Goal: Task Accomplishment & Management: Manage account settings

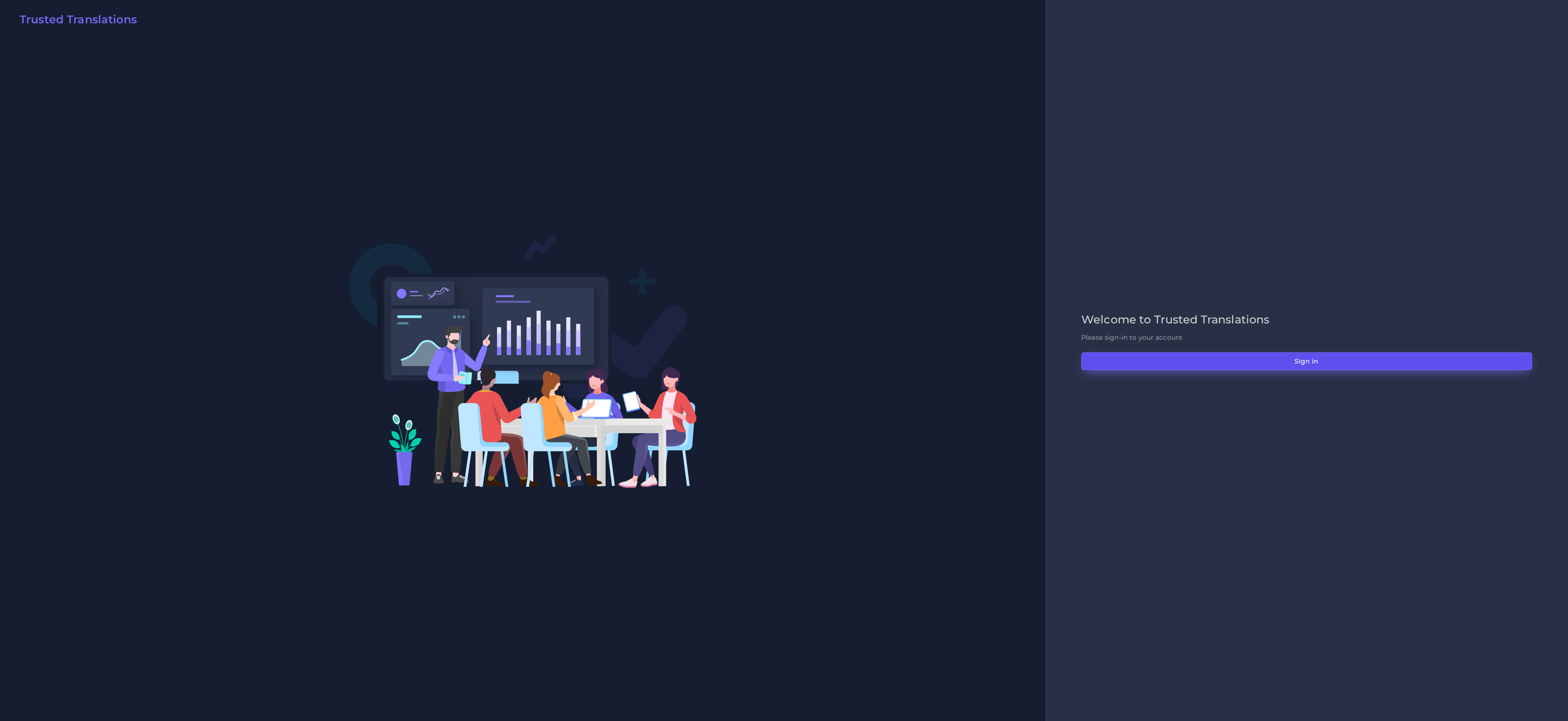
click at [1300, 358] on button "Sign in" at bounding box center [1307, 360] width 451 height 17
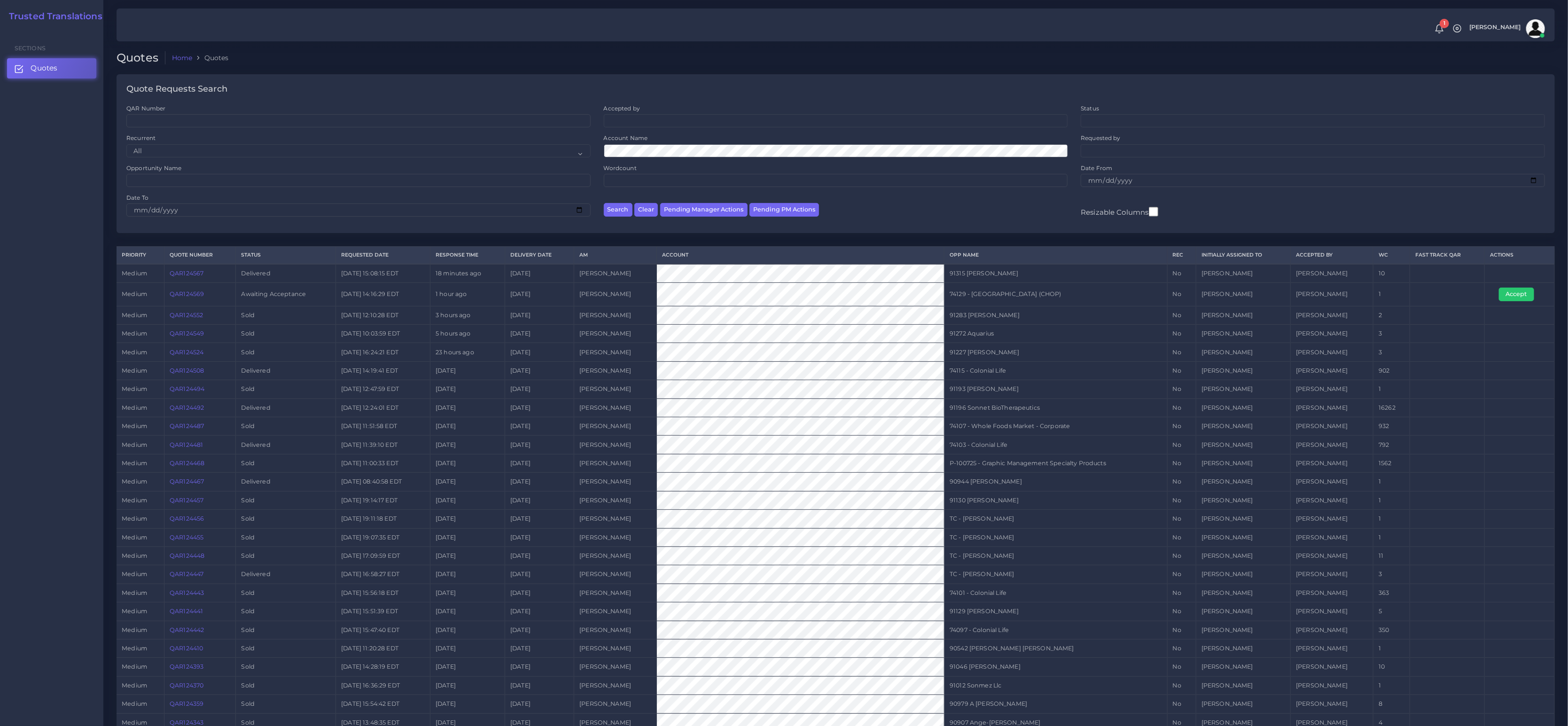
click at [182, 298] on link "QAR124569" at bounding box center [187, 294] width 34 height 7
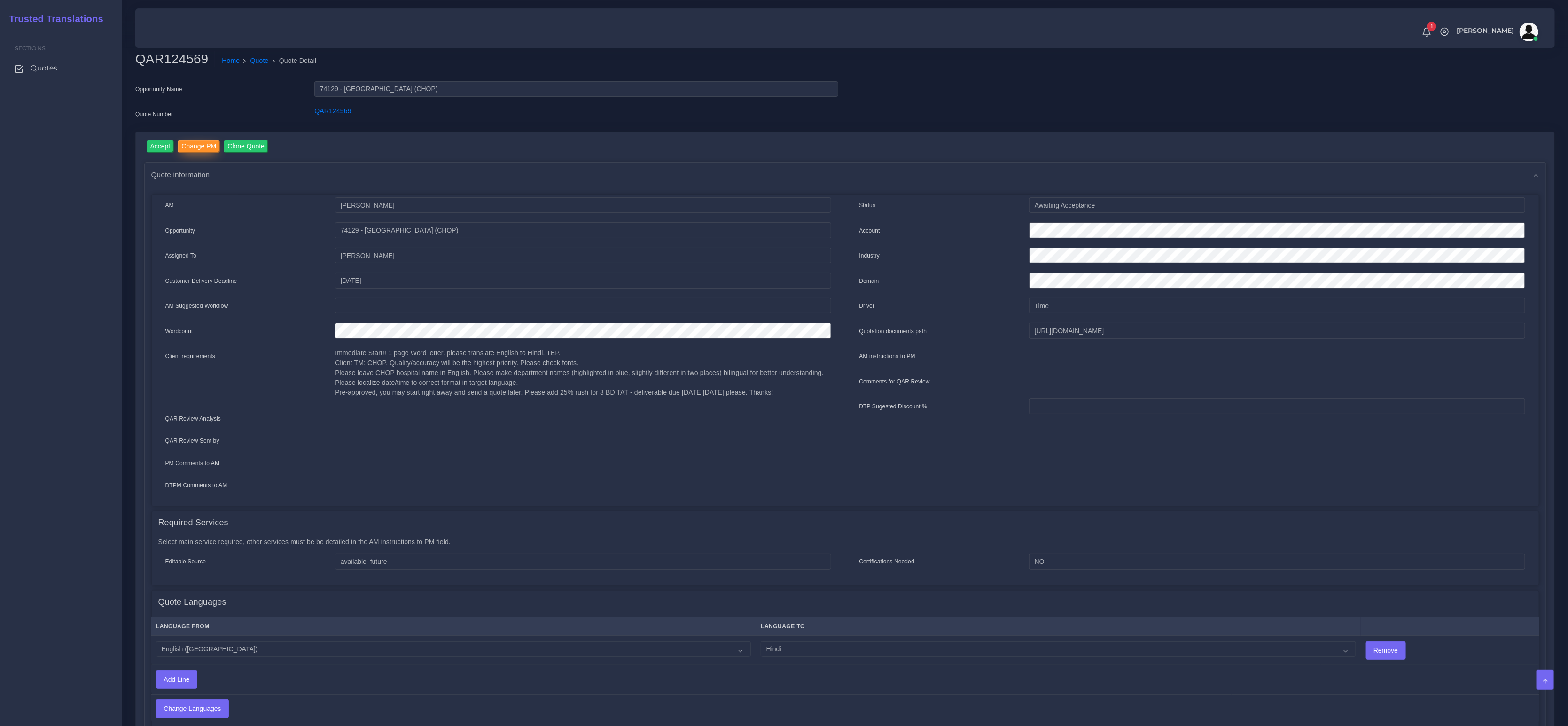
click at [197, 150] on input "Change PM" at bounding box center [199, 146] width 42 height 13
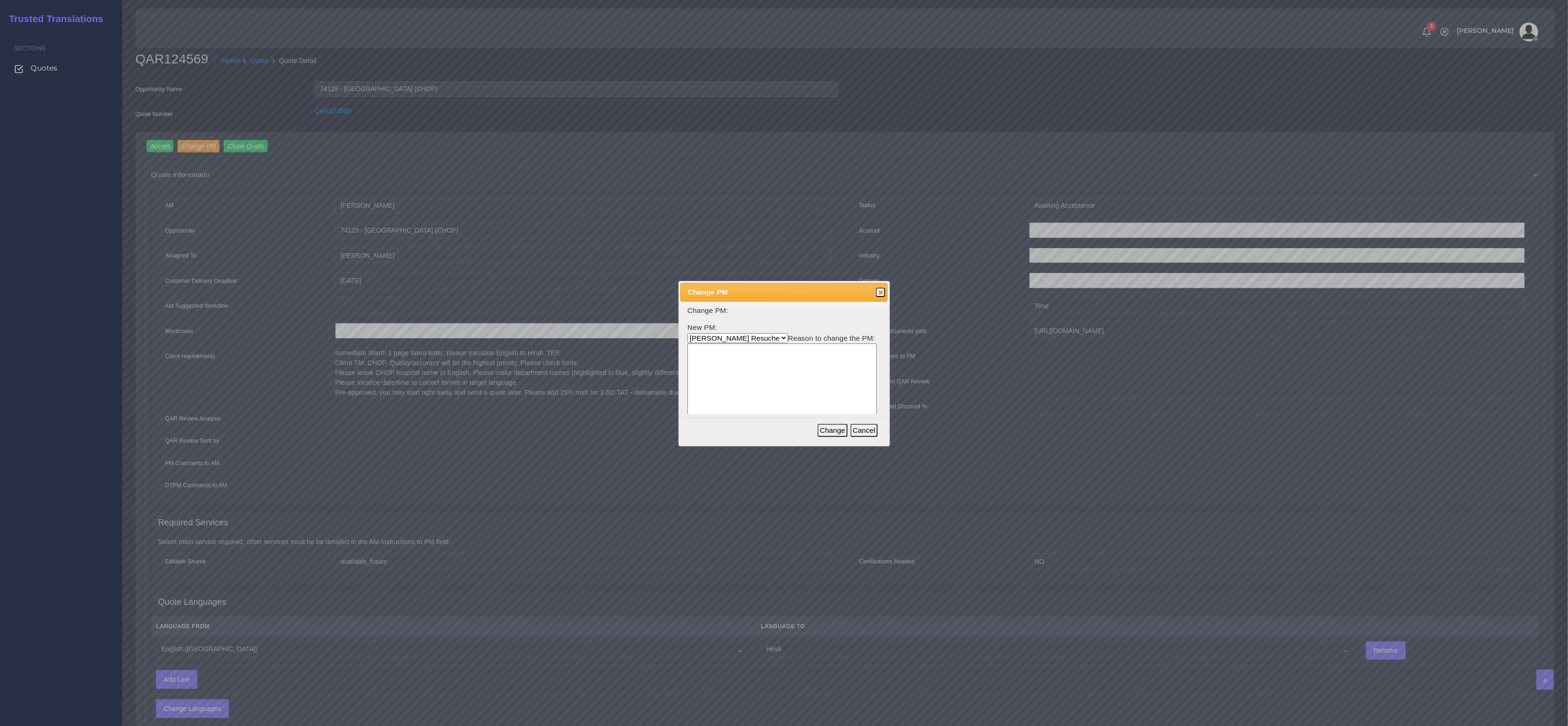
click at [712, 341] on select "Aldana Resuche Ana Whitby PM Beatriz Lacerda Dana Rossi Diego Leotta Gabriela S…" at bounding box center [737, 338] width 100 height 10
select select "3e925e02-f17d-4791-9412-c46ab5cb8daa"
click at [687, 334] on select "Aldana Resuche Ana Whitby PM Beatriz Lacerda Dana Rossi Diego Leotta Gabriela S…" at bounding box center [737, 338] width 100 height 10
click at [748, 372] on textarea at bounding box center [782, 388] width 190 height 90
type textarea "x"
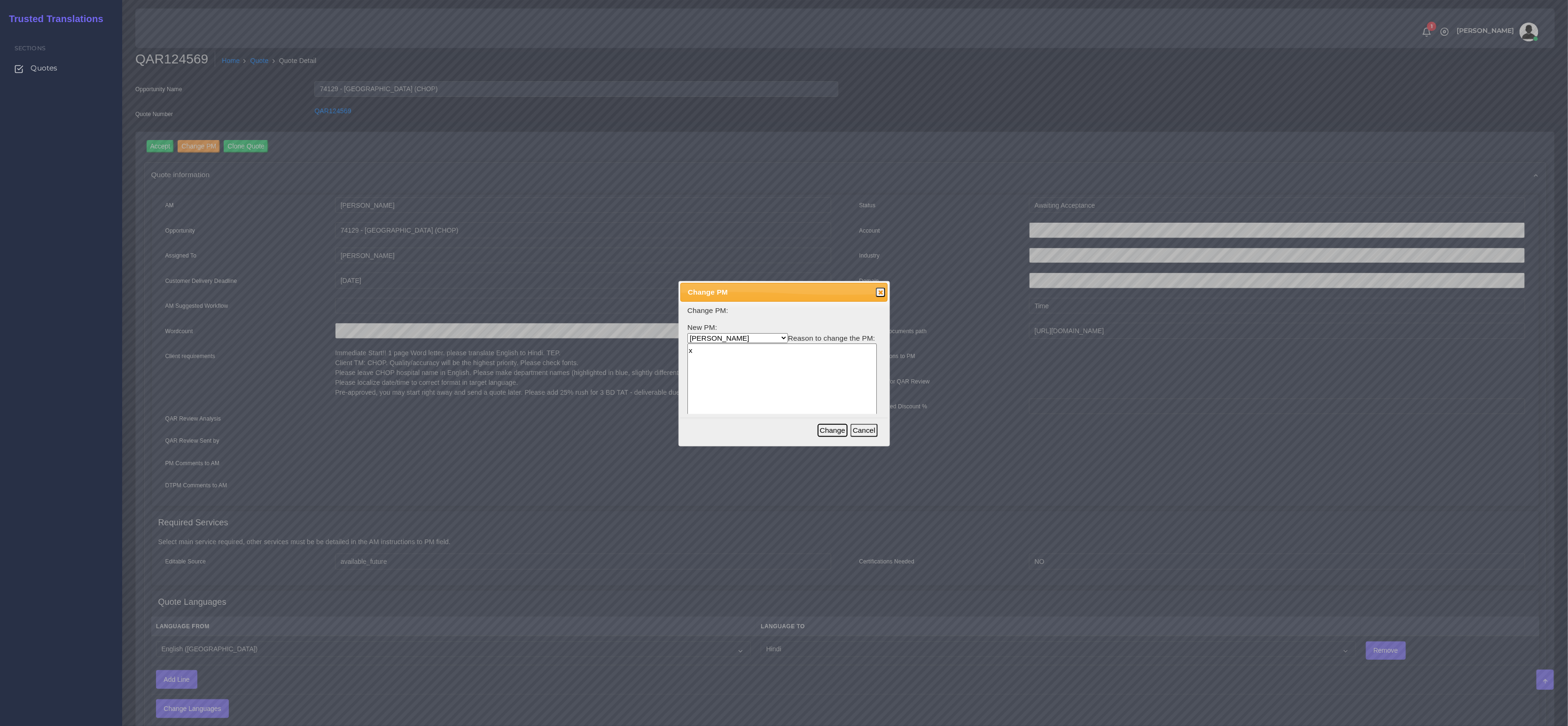
click at [830, 430] on button "Change" at bounding box center [832, 430] width 30 height 13
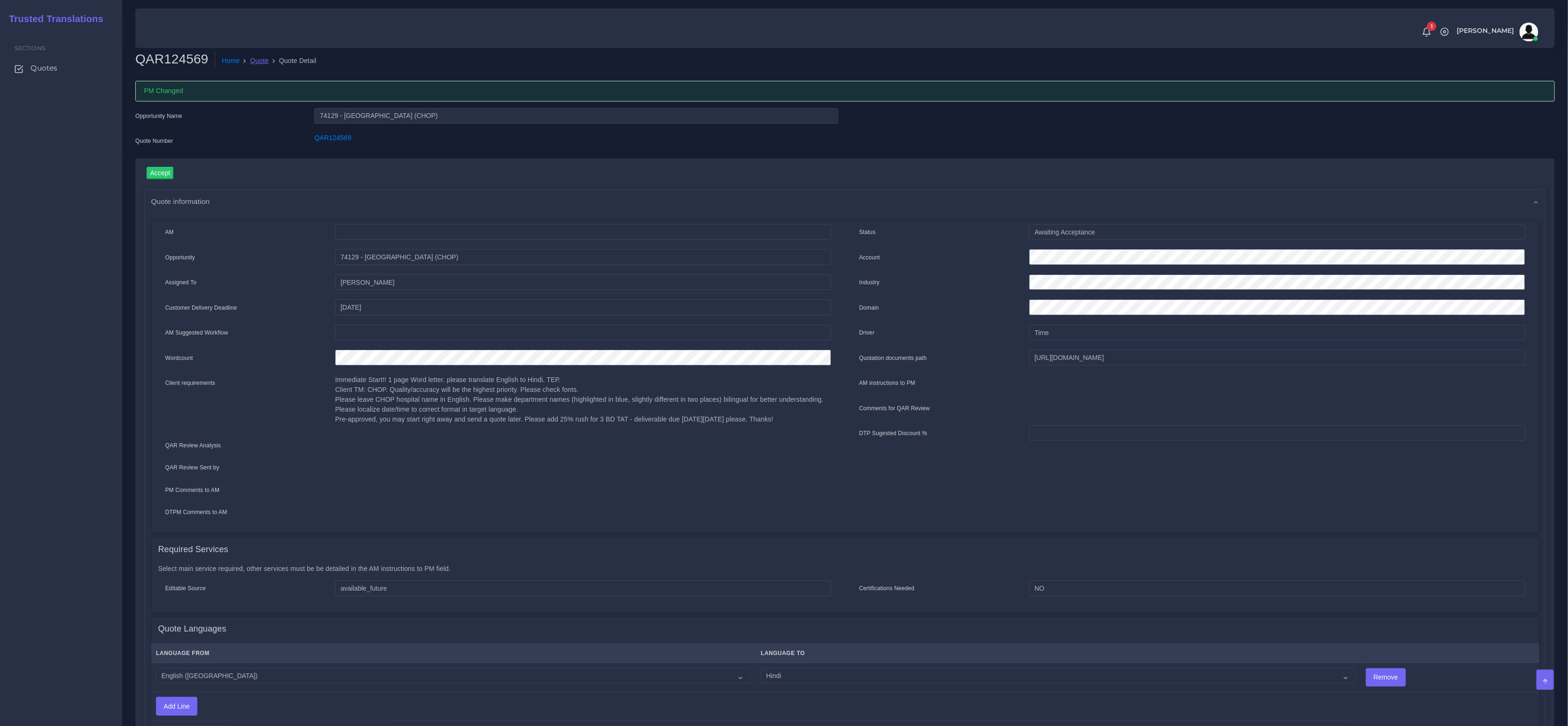
click at [260, 64] on link "Quote" at bounding box center [260, 61] width 18 height 10
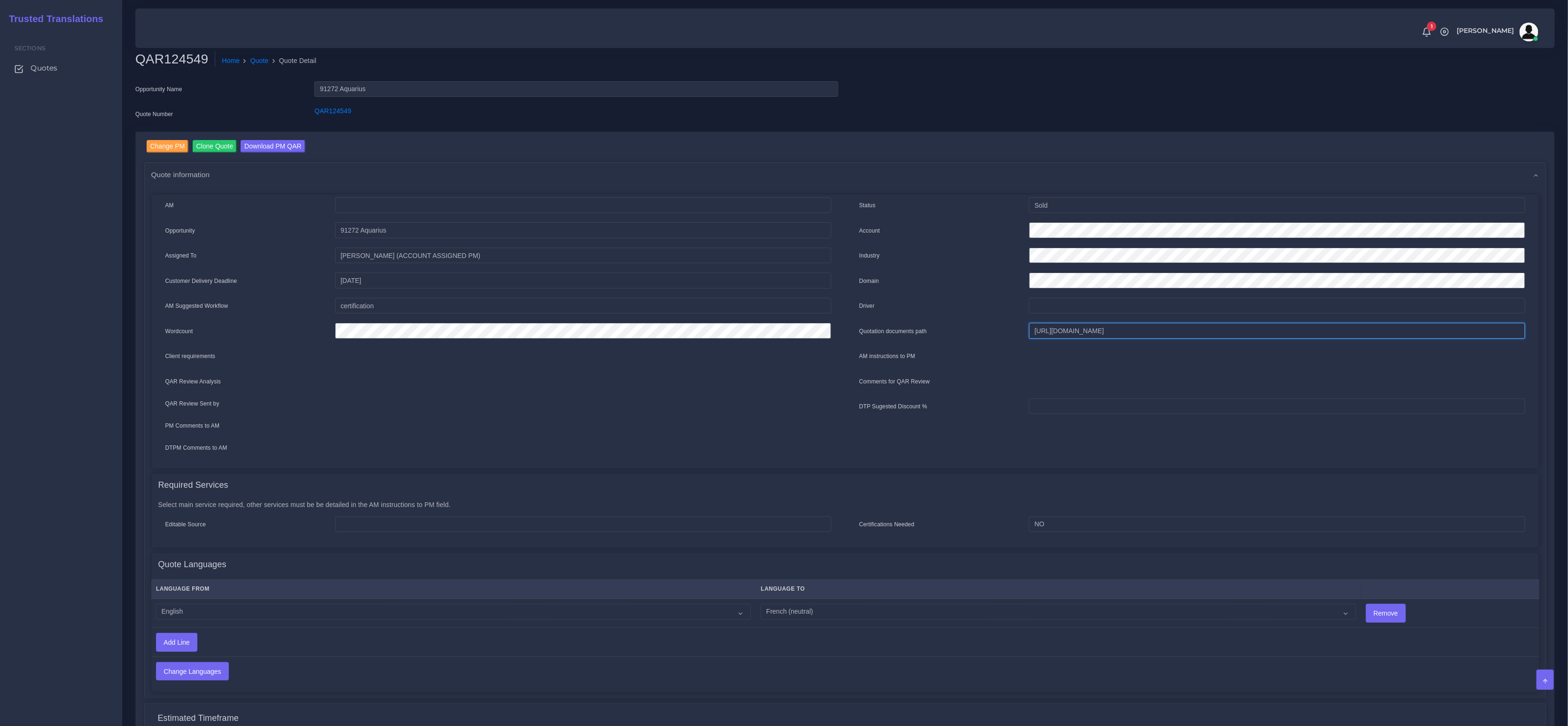
click at [1148, 333] on input "[URL][DOMAIN_NAME]" at bounding box center [1277, 331] width 496 height 16
click at [1148, 333] on input "https://workdrive.zoho.com/fgoh3e43b1a1fe2124b65bedd7c3c51a0e040/teams/fgoh3e43…" at bounding box center [1277, 331] width 496 height 16
click at [1148, 332] on input "https://workdrive.zoho.com/fgoh3e43b1a1fe2124b65bedd7c3c51a0e040/teams/fgoh3e43…" at bounding box center [1277, 331] width 496 height 16
click at [260, 62] on link "Quote" at bounding box center [260, 61] width 18 height 10
